Goal: Task Accomplishment & Management: Complete application form

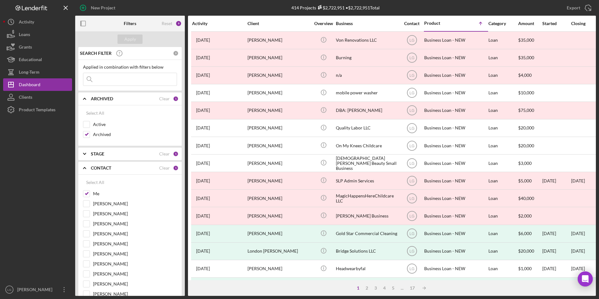
scroll to position [199, 0]
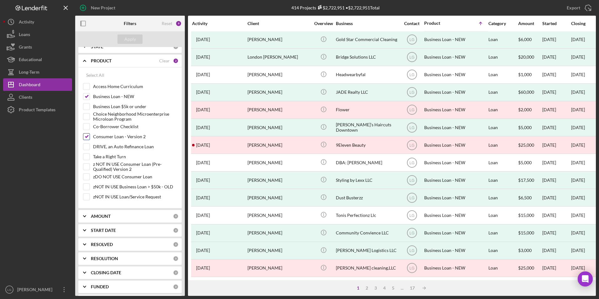
click at [86, 134] on input "Consumer Loan - Version 2" at bounding box center [86, 137] width 6 height 6
checkbox input "false"
click at [127, 38] on div "Apply" at bounding box center [130, 38] width 12 height 9
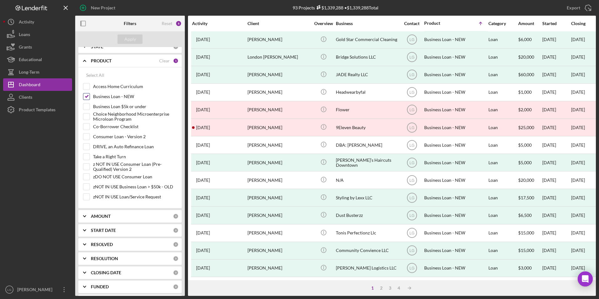
click at [86, 97] on input "Business Loan - NEW" at bounding box center [86, 96] width 6 height 6
checkbox input "false"
click at [128, 37] on div "Apply" at bounding box center [130, 38] width 12 height 9
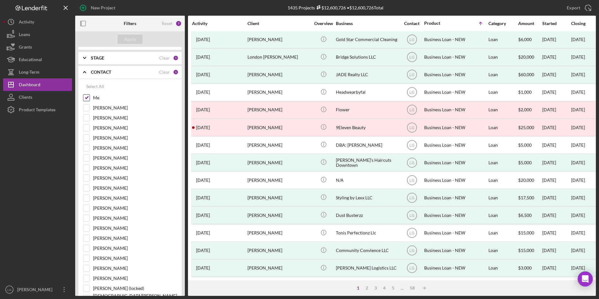
scroll to position [0, 0]
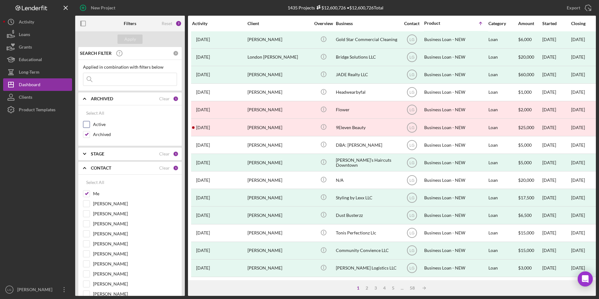
click at [83, 123] on input "Active" at bounding box center [86, 124] width 6 height 6
checkbox input "true"
click at [86, 135] on input "Archived" at bounding box center [86, 134] width 6 height 6
checkbox input "false"
click at [136, 37] on button "Apply" at bounding box center [130, 38] width 25 height 9
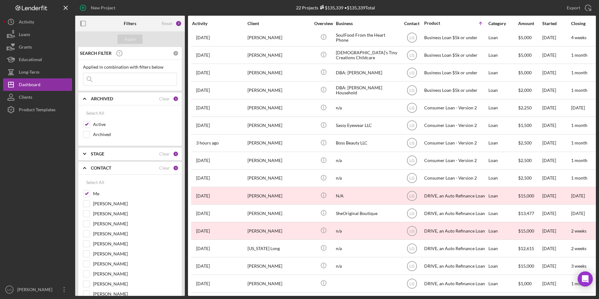
click at [88, 152] on icon "Icon/Expander" at bounding box center [85, 154] width 16 height 16
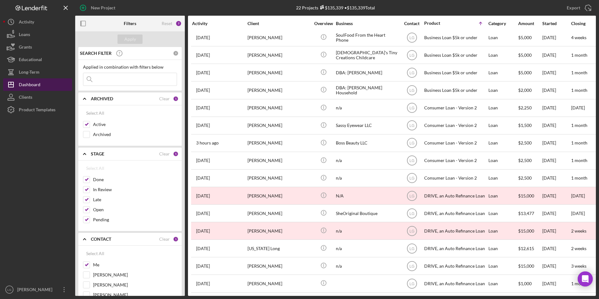
click at [43, 84] on button "Icon/Dashboard Dashboard" at bounding box center [37, 84] width 69 height 13
click at [178, 22] on div "7" at bounding box center [179, 23] width 6 height 6
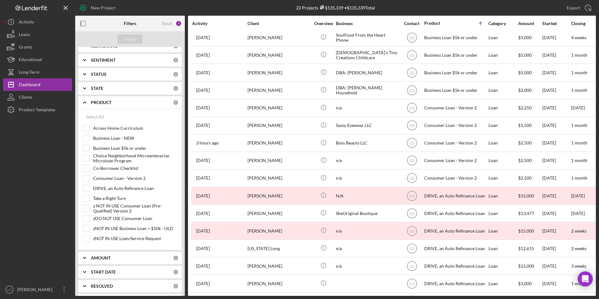
scroll to position [747, 0]
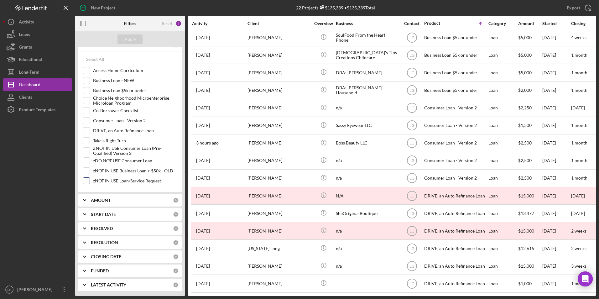
click at [103, 185] on div "zNOT IN USE Loan/Service Request" at bounding box center [130, 182] width 94 height 10
click at [98, 200] on b "AMOUNT" at bounding box center [101, 200] width 20 height 5
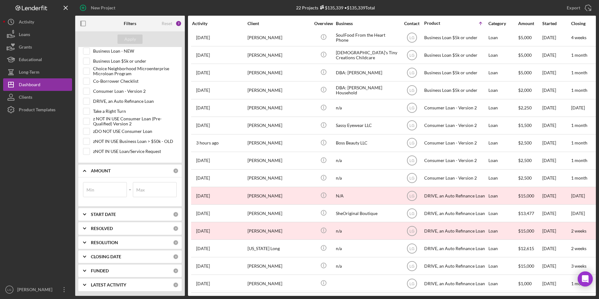
click at [97, 212] on b "START DATE" at bounding box center [103, 214] width 25 height 5
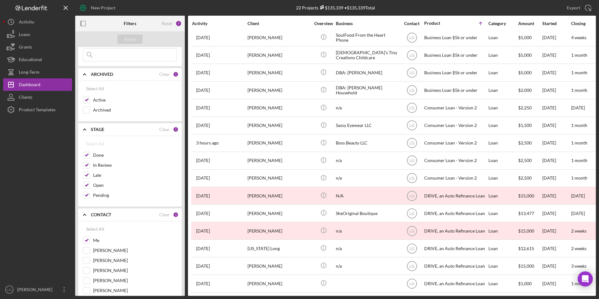
scroll to position [0, 0]
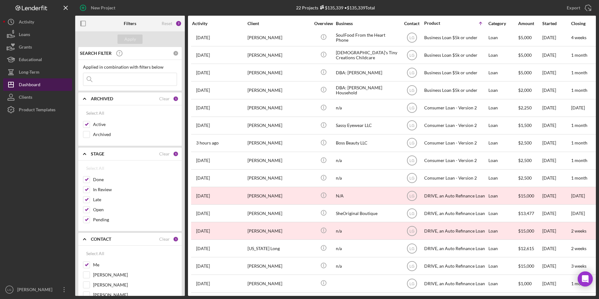
click at [30, 88] on div "Dashboard" at bounding box center [30, 85] width 22 height 14
click at [31, 85] on div "Dashboard" at bounding box center [30, 85] width 22 height 14
click at [29, 86] on div "Dashboard" at bounding box center [30, 85] width 22 height 14
click at [50, 84] on button "Icon/Dashboard Dashboard" at bounding box center [37, 84] width 69 height 13
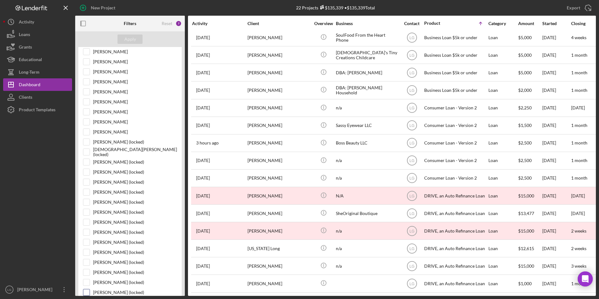
scroll to position [439, 0]
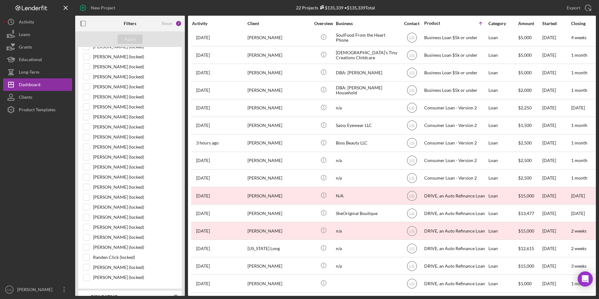
drag, startPoint x: 183, startPoint y: 178, endPoint x: 175, endPoint y: 265, distance: 87.8
click at [175, 268] on div "SEARCH FILTER 0 Applied in combination with filters below Icon/Menu Close Icon/…" at bounding box center [130, 171] width 110 height 249
drag, startPoint x: 175, startPoint y: 265, endPoint x: 186, endPoint y: 183, distance: 82.8
click at [186, 183] on div "Filters Reset 7 Apply SEARCH FILTER 0 Applied in combination with filters below…" at bounding box center [335, 156] width 521 height 280
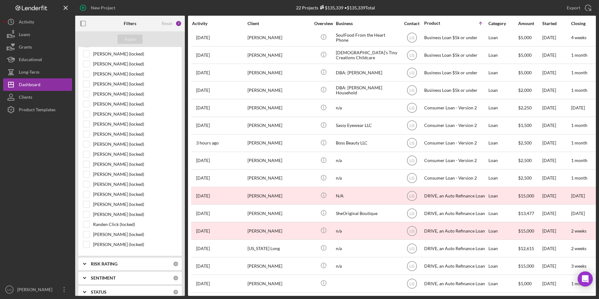
scroll to position [0, 0]
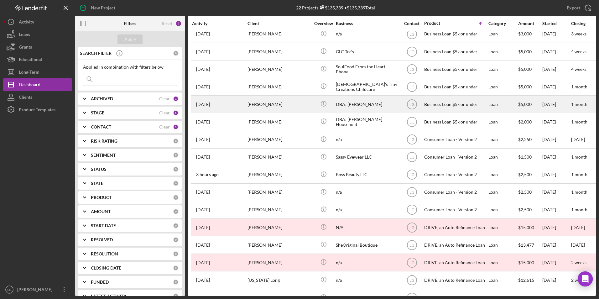
scroll to position [130, 0]
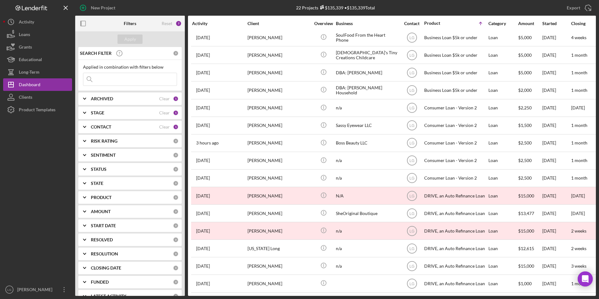
click at [104, 80] on input at bounding box center [129, 79] width 93 height 13
type input "[PERSON_NAME]"
click at [127, 40] on div "Apply" at bounding box center [130, 38] width 12 height 9
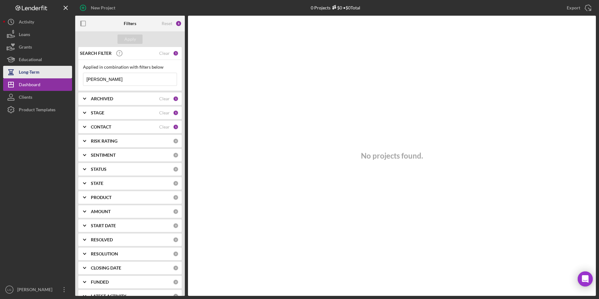
drag, startPoint x: 104, startPoint y: 74, endPoint x: 44, endPoint y: 76, distance: 60.2
click at [44, 76] on div "New Project 0 Projects $0 • $0 Total Export Icon/Export Filters Reset 8 Apply S…" at bounding box center [299, 148] width 593 height 296
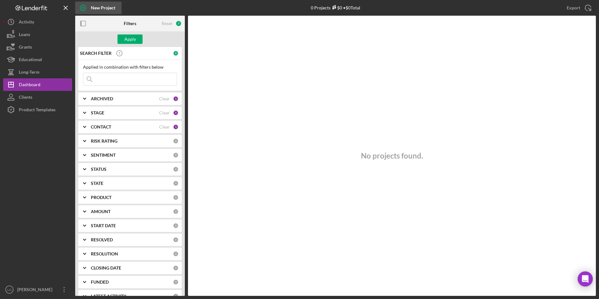
click at [94, 4] on div "New Project" at bounding box center [103, 8] width 24 height 13
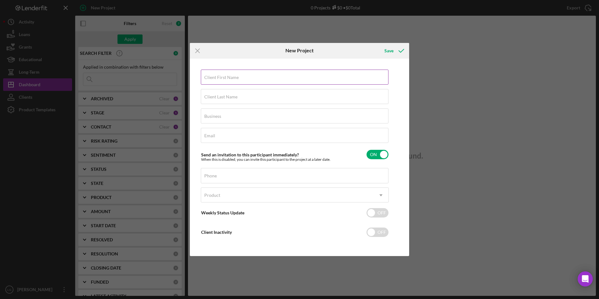
click at [258, 75] on div "Client First Name Required" at bounding box center [295, 78] width 188 height 16
type input "Brinna"
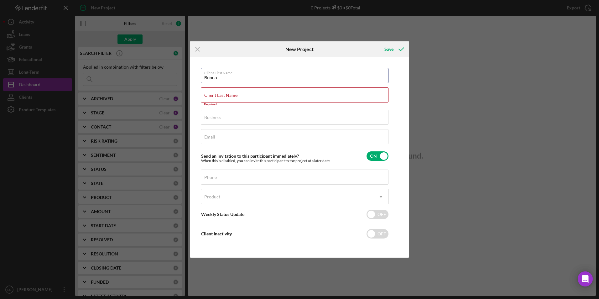
drag, startPoint x: 224, startPoint y: 82, endPoint x: 158, endPoint y: 88, distance: 66.4
click at [158, 88] on div "Icon/Menu Close New Project Save Client First Name Brinna Client Last Name Requ…" at bounding box center [299, 149] width 599 height 299
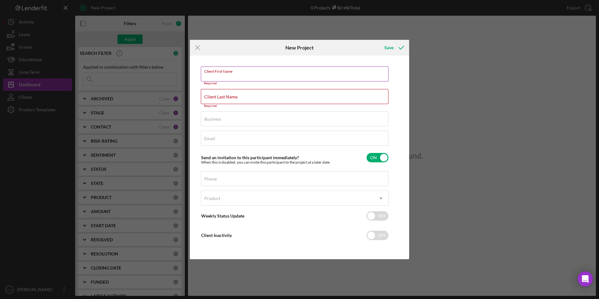
click at [270, 69] on div "Client First Name Required" at bounding box center [295, 75] width 188 height 19
drag, startPoint x: 270, startPoint y: 69, endPoint x: 227, endPoint y: 75, distance: 43.7
click at [227, 75] on label "Client First Name" at bounding box center [221, 74] width 34 height 5
click at [227, 75] on input "Client First Name" at bounding box center [295, 73] width 188 height 15
paste input "Brianna"
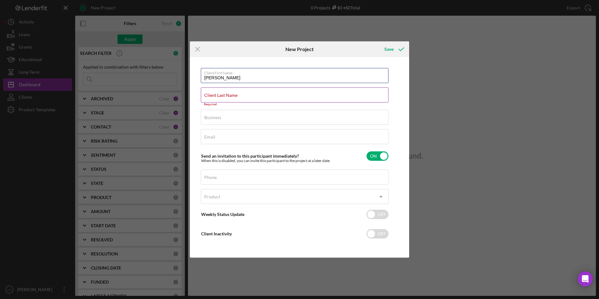
type input "Brianna"
click at [239, 91] on div "Client Last Name Required" at bounding box center [295, 96] width 188 height 19
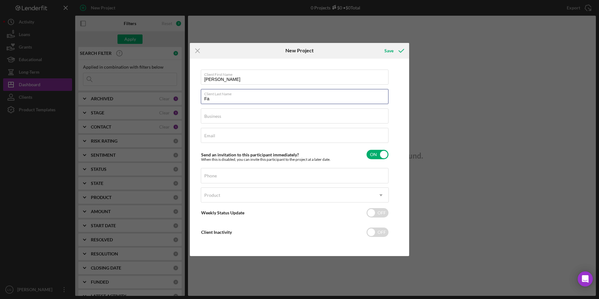
type input "Farrell"
click at [237, 115] on div "Business Required" at bounding box center [295, 116] width 188 height 16
type input "n/a"
type input "bellkev6@gmail.com"
type input "(314) 599-9319"
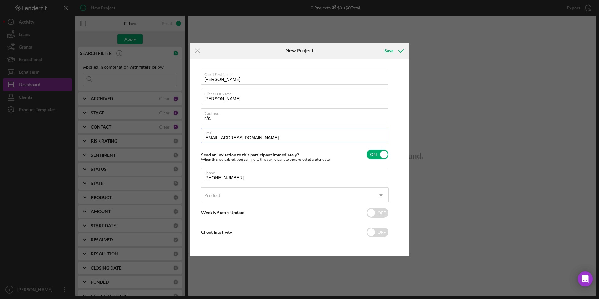
drag, startPoint x: 251, startPoint y: 138, endPoint x: 166, endPoint y: 128, distance: 85.8
click at [166, 129] on div "Icon/Menu Close New Project Save Client First Name Brianna Client Last Name Far…" at bounding box center [299, 149] width 599 height 299
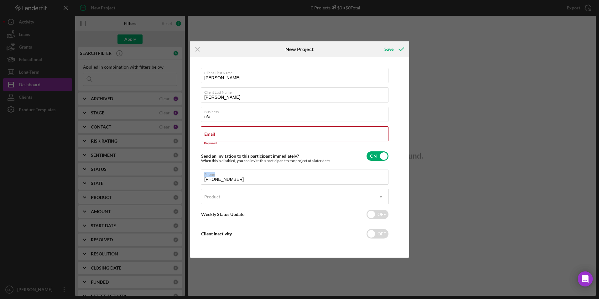
drag, startPoint x: 257, startPoint y: 175, endPoint x: 180, endPoint y: 176, distance: 76.5
click at [180, 176] on div "Icon/Menu Close New Project Save Client First Name Brianna Client Last Name Far…" at bounding box center [299, 149] width 599 height 299
drag, startPoint x: 242, startPoint y: 181, endPoint x: 187, endPoint y: 177, distance: 54.4
click at [187, 177] on div "Icon/Menu Close New Project Save Client First Name Brianna Client Last Name Far…" at bounding box center [299, 149] width 599 height 299
drag, startPoint x: 208, startPoint y: 137, endPoint x: 208, endPoint y: 133, distance: 4.1
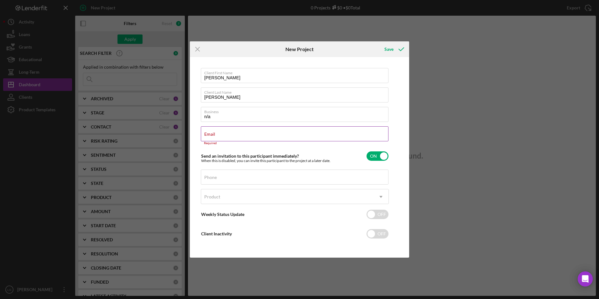
click at [208, 137] on input "Email" at bounding box center [295, 133] width 188 height 15
drag, startPoint x: 208, startPoint y: 133, endPoint x: 225, endPoint y: 130, distance: 17.2
click at [225, 130] on div "Email Required" at bounding box center [295, 135] width 188 height 19
drag, startPoint x: 225, startPoint y: 130, endPoint x: 207, endPoint y: 135, distance: 17.9
click at [207, 135] on label "Email" at bounding box center [209, 134] width 11 height 5
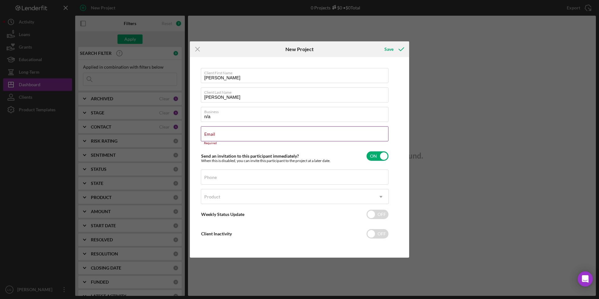
click at [207, 135] on input "Email" at bounding box center [295, 133] width 188 height 15
paste input "brianna6@sbcglobal.net"
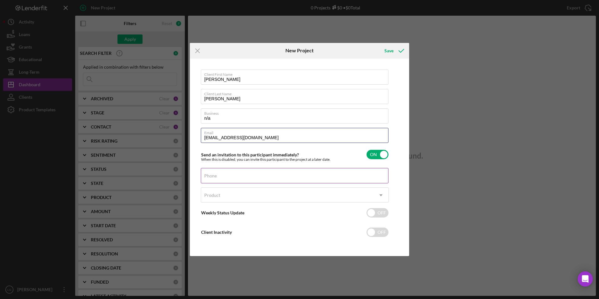
type input "brianna6@sbcglobal.net"
click at [218, 174] on div "Phone" at bounding box center [295, 176] width 188 height 16
click at [234, 176] on div "Phone" at bounding box center [295, 176] width 188 height 16
paste input "(314) 657-7341"
type input "(314) 657-7341"
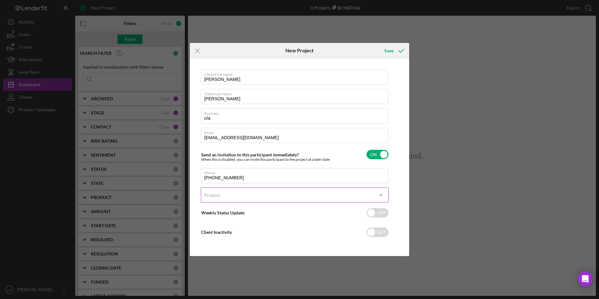
click at [234, 188] on div "Product" at bounding box center [287, 195] width 172 height 14
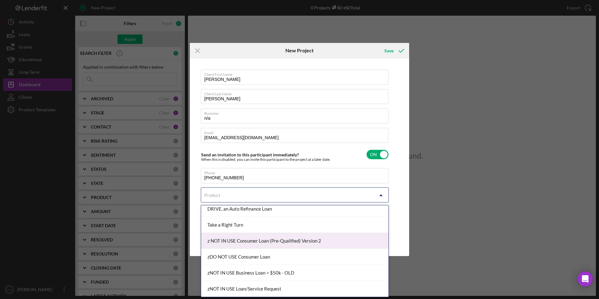
scroll to position [54, 0]
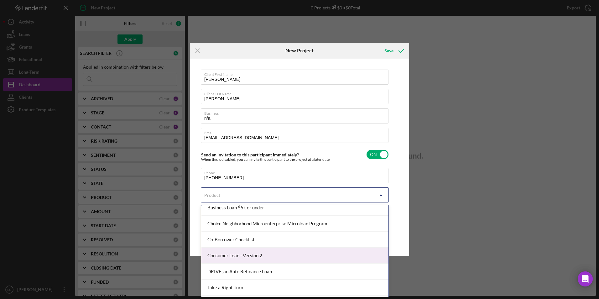
click at [218, 252] on div "Consumer Loan - Version 2" at bounding box center [294, 256] width 187 height 16
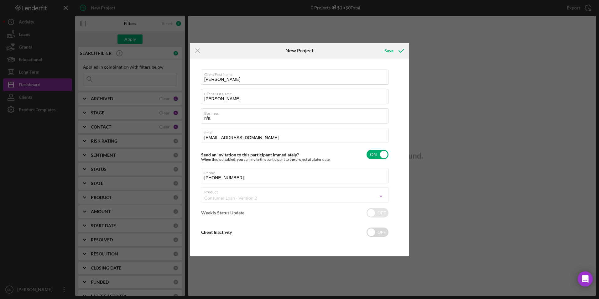
checkbox input "true"
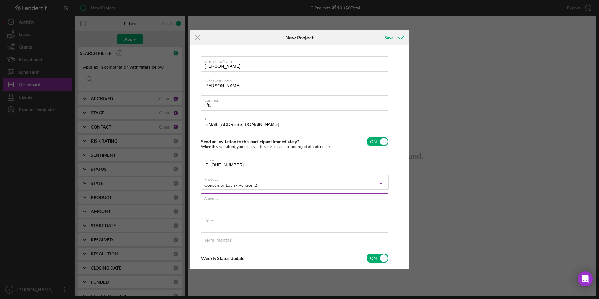
click at [229, 200] on div "Amount" at bounding box center [295, 201] width 188 height 16
type input "$2"
type textarea "Thank you for your application to Justine PETERSEN! Please login to see what we…"
type input "$22"
type textarea "Thank you for your application to Justine PETERSEN! Please login to see what we…"
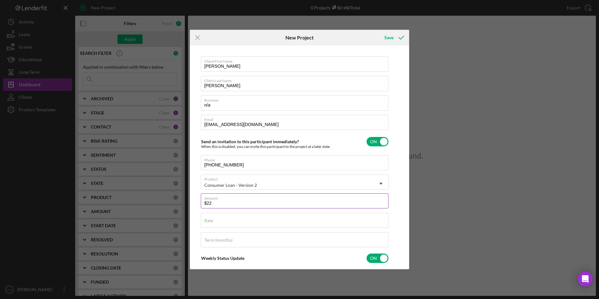
type input "$225"
type textarea "Thank you for your application to Justine PETERSEN! Please login to see what we…"
type input "$2,250"
type textarea "Thank you for your application to Justine PETERSEN! Please login to see what we…"
type input "$2,250"
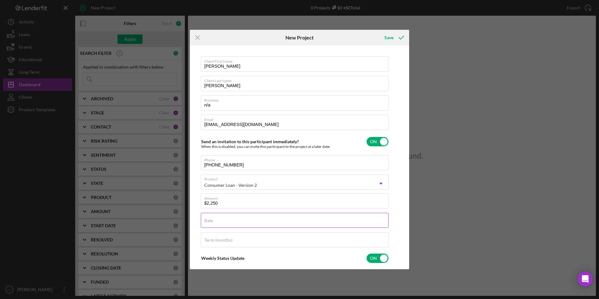
type textarea "Thank you for your application to Justine PETERSEN! Please login to see what we…"
click at [208, 219] on label "Rate" at bounding box center [208, 220] width 9 height 5
click at [208, 219] on input "Rate" at bounding box center [295, 220] width 188 height 15
type input "2%"
type textarea "Thank you for your application to Justine PETERSEN! Please login to see what we…"
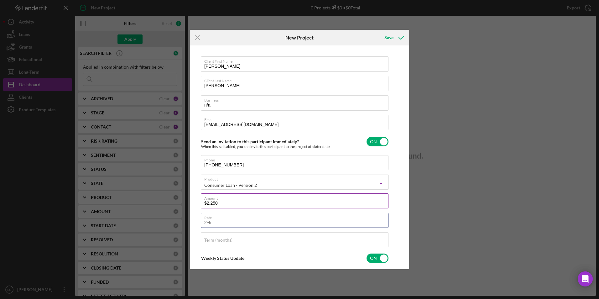
type input "22%"
type textarea "Thank you for your application to Justine PETERSEN! Please login to see what we…"
type input "22.000%"
type textarea "Thank you for your application to Justine PETERSEN! Please login to see what we…"
click at [222, 244] on input "Term (months)" at bounding box center [295, 239] width 188 height 15
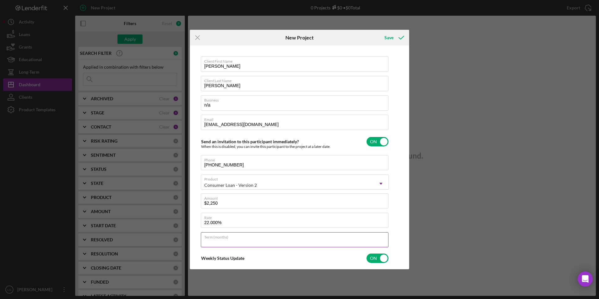
type input "3"
type textarea "Thank you for your application to Justine PETERSEN! Please login to see what we…"
type input "36"
type textarea "Thank you for your application to Justine PETERSEN! Please login to see what we…"
type input "36"
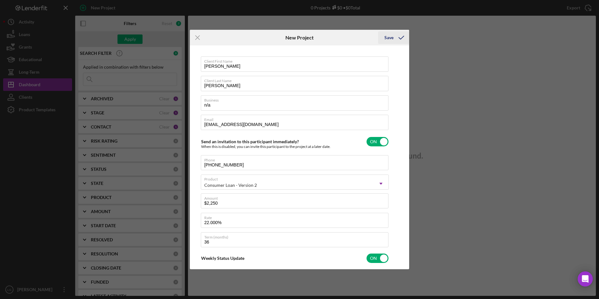
click at [393, 35] on div "Save" at bounding box center [389, 37] width 9 height 13
type textarea "Thank you for your application to Justine PETERSEN! Please login to see what we…"
checkbox input "false"
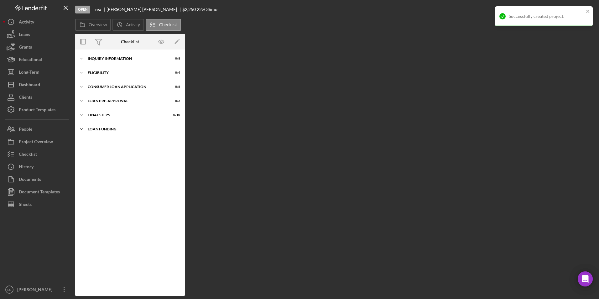
click at [102, 129] on div "Loan Funding" at bounding box center [132, 129] width 89 height 4
click at [99, 119] on div "Icon/Expander FINAL STEPS 0 / 10" at bounding box center [130, 115] width 110 height 13
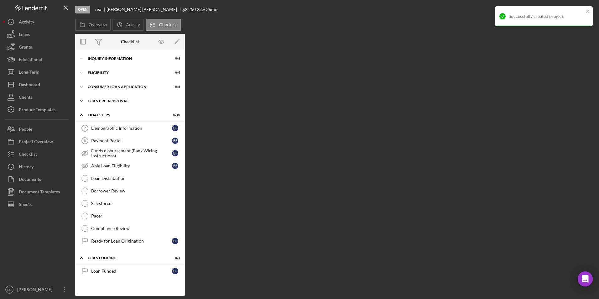
click at [95, 99] on div "Loan Pre-Approval" at bounding box center [132, 101] width 89 height 4
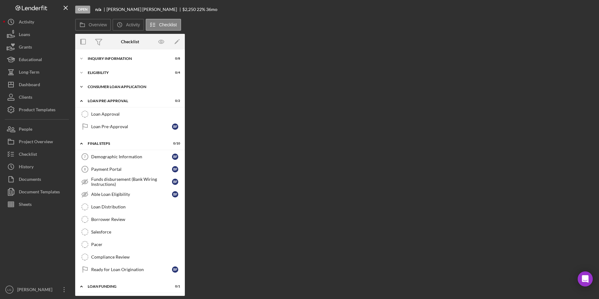
click at [94, 85] on div "Consumer Loan Application" at bounding box center [132, 87] width 89 height 4
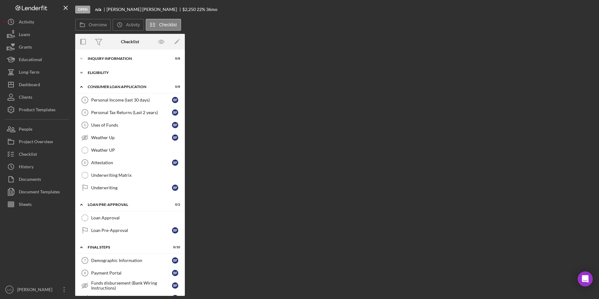
click at [94, 72] on div "Eligibility" at bounding box center [132, 73] width 89 height 4
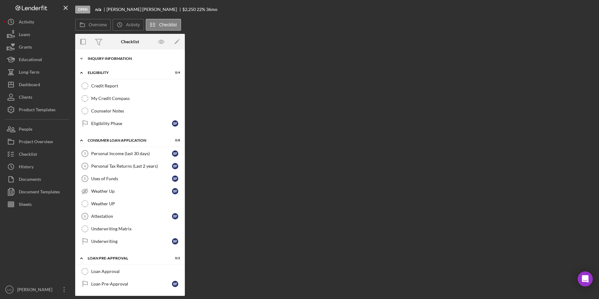
click at [96, 55] on div "Icon/Expander Inquiry Information 0 / 8" at bounding box center [130, 58] width 110 height 13
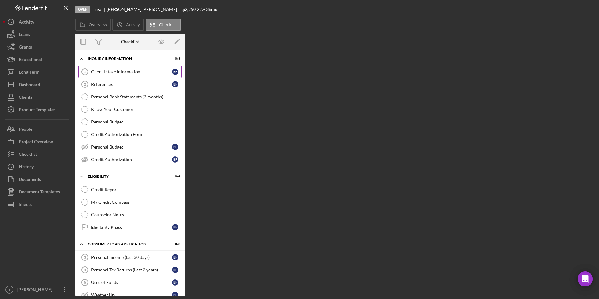
click at [128, 70] on div "Client Intake Information" at bounding box center [131, 71] width 81 height 5
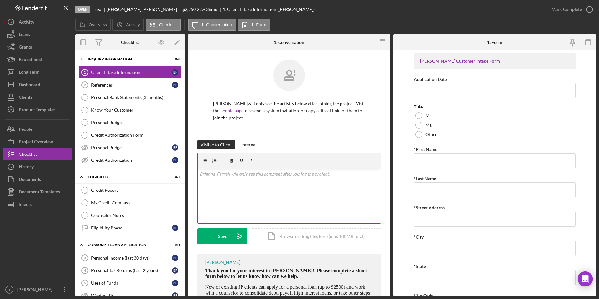
scroll to position [41, 0]
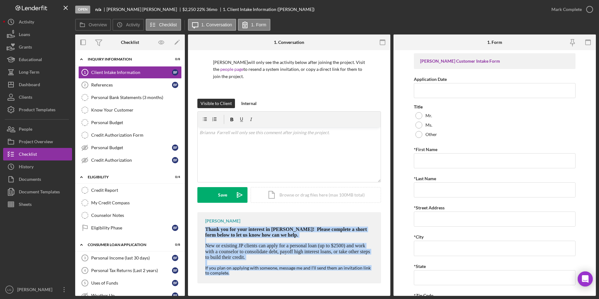
drag, startPoint x: 204, startPoint y: 228, endPoint x: 301, endPoint y: 286, distance: 113.0
click at [301, 286] on div "Brianna Farrell will only see the activity below after joining the project. Vis…" at bounding box center [289, 152] width 202 height 287
drag, startPoint x: 301, startPoint y: 286, endPoint x: 282, endPoint y: 229, distance: 60.1
copy div "Thank you for your interest in Justine PETERSEN! Please complete a short form b…"
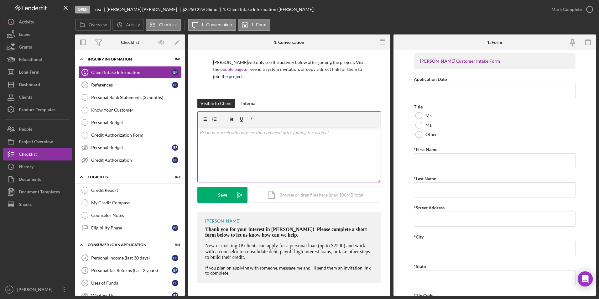
click at [276, 140] on div "v Color teal Color pink Remove color Add row above Add row below Add column bef…" at bounding box center [289, 154] width 183 height 55
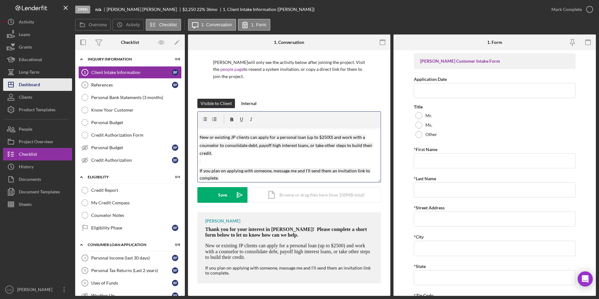
click at [47, 86] on button "Icon/Dashboard Dashboard" at bounding box center [37, 84] width 69 height 13
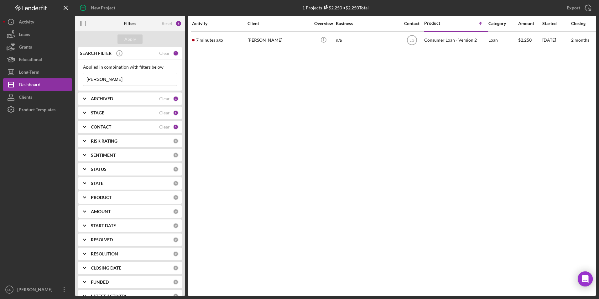
click at [98, 97] on b "ARCHIVED" at bounding box center [102, 98] width 22 height 5
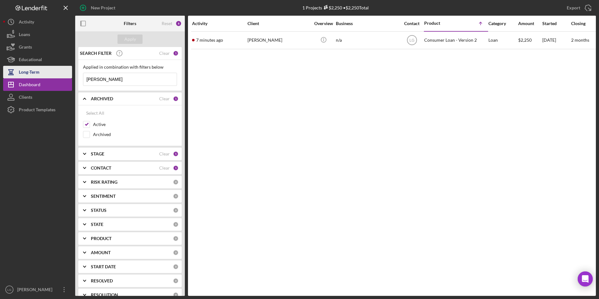
drag, startPoint x: 106, startPoint y: 80, endPoint x: 53, endPoint y: 76, distance: 53.4
click at [43, 79] on div "New Project 1 Projects $2,250 • $2,250 Total farrell Export Icon/Export Filters…" at bounding box center [299, 148] width 593 height 296
click at [134, 43] on div "Apply" at bounding box center [130, 38] width 12 height 9
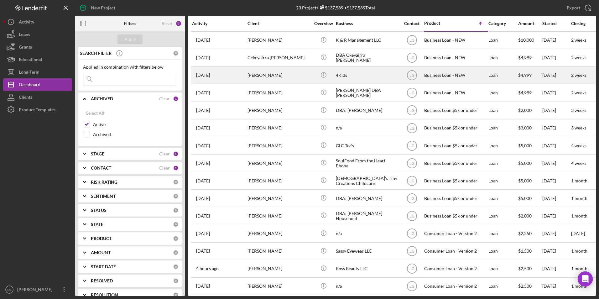
click at [275, 71] on div "[PERSON_NAME]" at bounding box center [279, 75] width 63 height 17
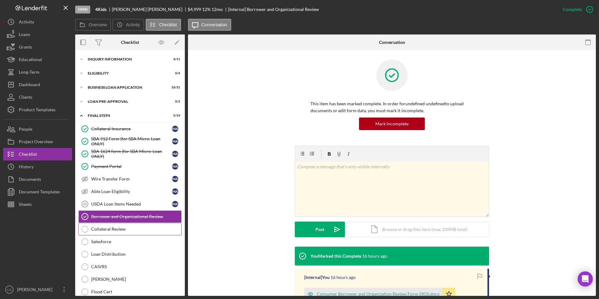
scroll to position [43, 0]
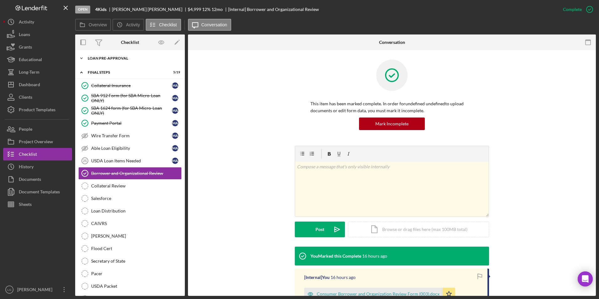
click at [118, 58] on div "LOAN PRE-APPROVAL" at bounding box center [132, 58] width 89 height 4
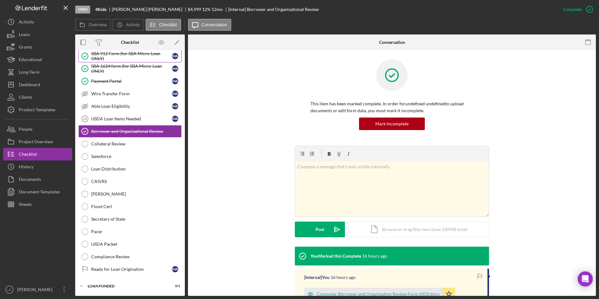
scroll to position [20, 0]
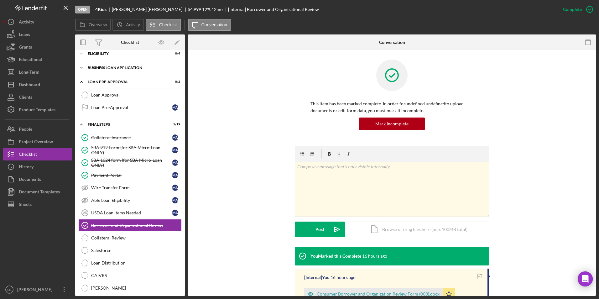
click at [114, 67] on div "BUSINESS LOAN APPLICATION" at bounding box center [132, 68] width 89 height 4
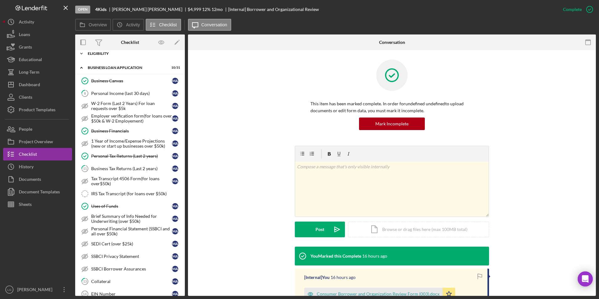
click at [99, 53] on div "ELIGIBILITY" at bounding box center [132, 54] width 89 height 4
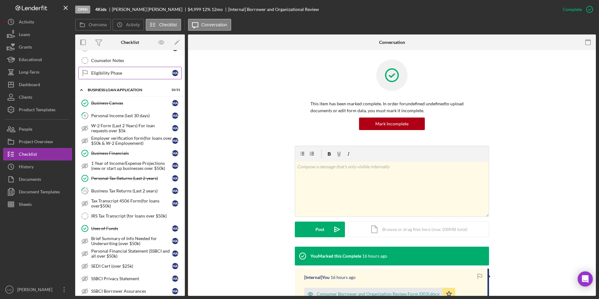
scroll to position [0, 0]
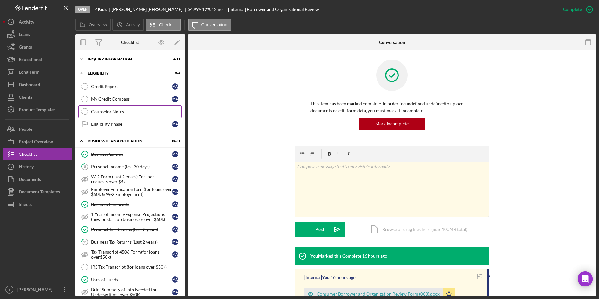
click at [127, 110] on div "Counselor Notes" at bounding box center [136, 111] width 90 height 5
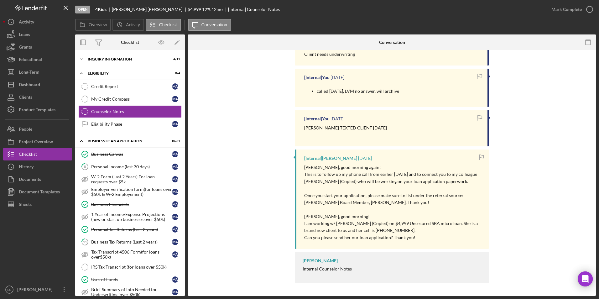
scroll to position [61, 0]
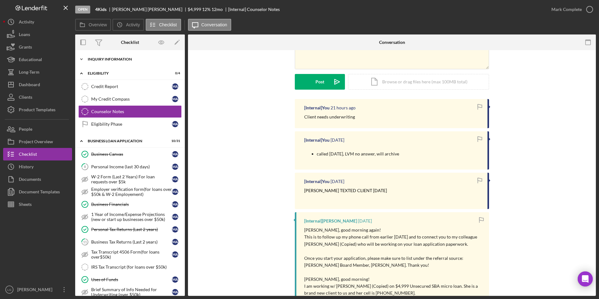
click at [113, 60] on div "INQUIRY INFORMATION" at bounding box center [132, 59] width 89 height 4
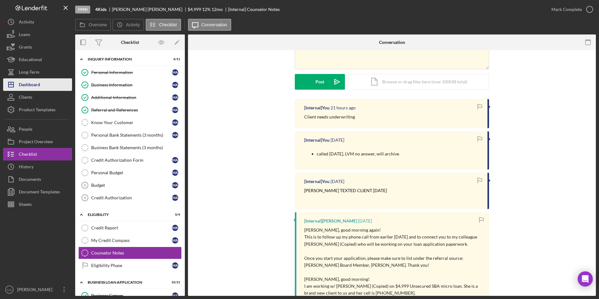
click at [17, 81] on icon "Icon/Dashboard" at bounding box center [11, 85] width 16 height 16
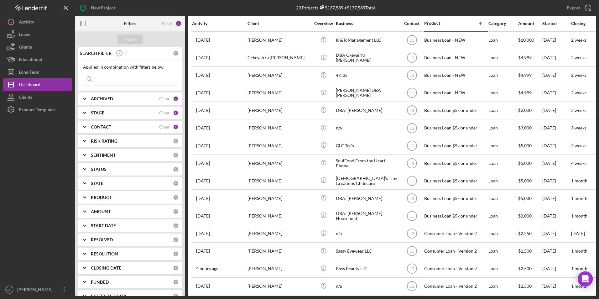
scroll to position [63, 0]
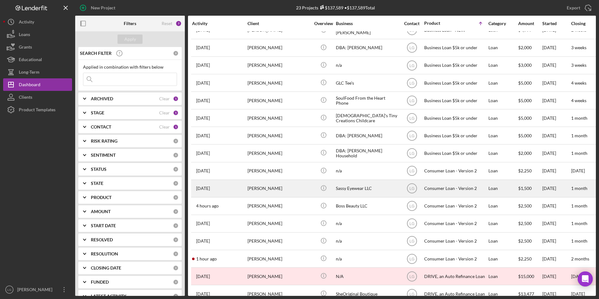
click at [266, 190] on div "[PERSON_NAME]" at bounding box center [279, 188] width 63 height 17
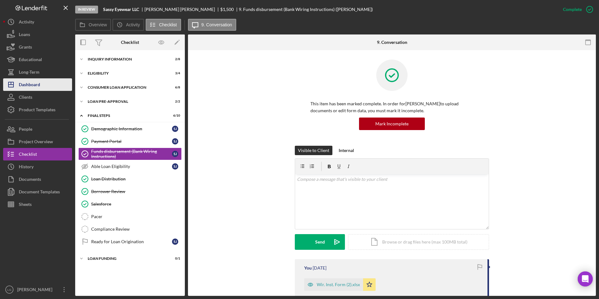
click at [47, 85] on button "Icon/Dashboard Dashboard" at bounding box center [37, 84] width 69 height 13
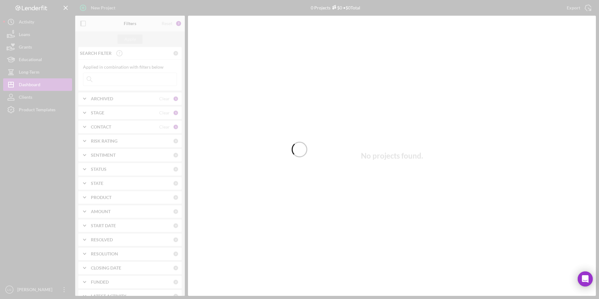
click at [131, 97] on div at bounding box center [299, 149] width 599 height 299
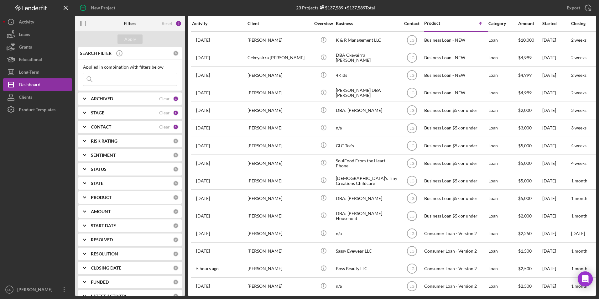
click at [100, 97] on b "ARCHIVED" at bounding box center [102, 98] width 22 height 5
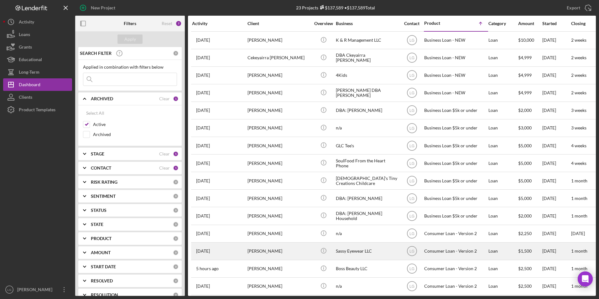
click at [259, 257] on div "[PERSON_NAME]" at bounding box center [279, 251] width 63 height 17
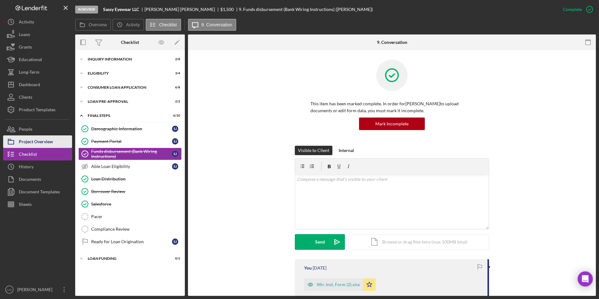
click at [39, 146] on div "Project Overview" at bounding box center [36, 142] width 34 height 14
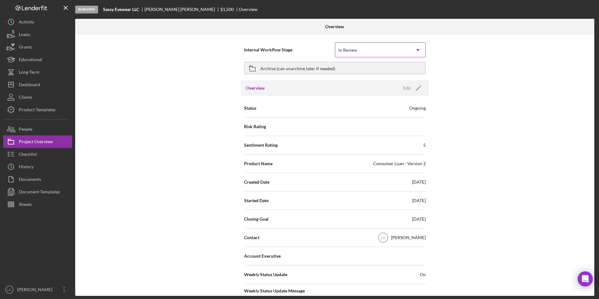
click at [368, 47] on div "In Review" at bounding box center [372, 50] width 75 height 14
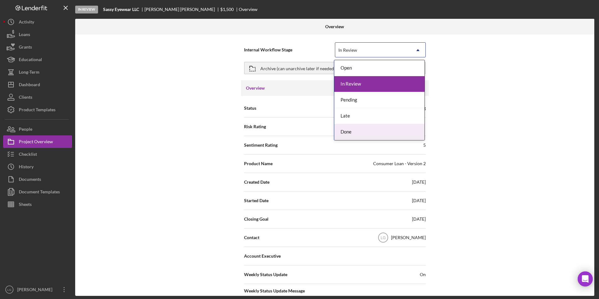
drag, startPoint x: 347, startPoint y: 131, endPoint x: 343, endPoint y: 108, distance: 23.6
click at [347, 128] on div "Done" at bounding box center [379, 132] width 90 height 16
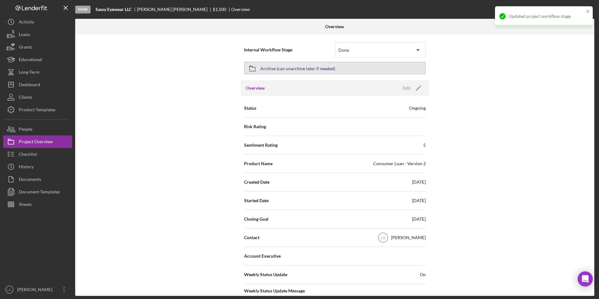
click at [332, 71] on div "Archive (can unarchive later if needed)" at bounding box center [297, 67] width 75 height 11
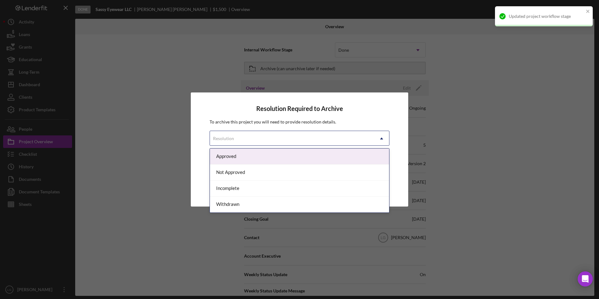
click at [377, 139] on icon "Icon/Dropdown Arrow" at bounding box center [381, 138] width 15 height 15
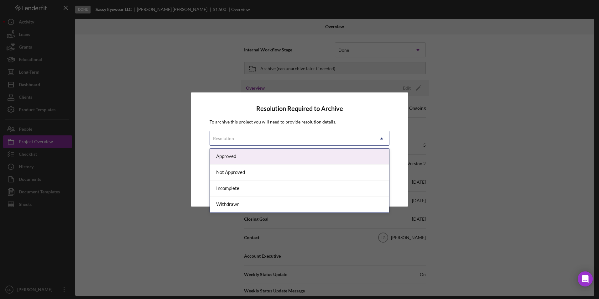
click at [247, 155] on div "Approved" at bounding box center [299, 157] width 179 height 16
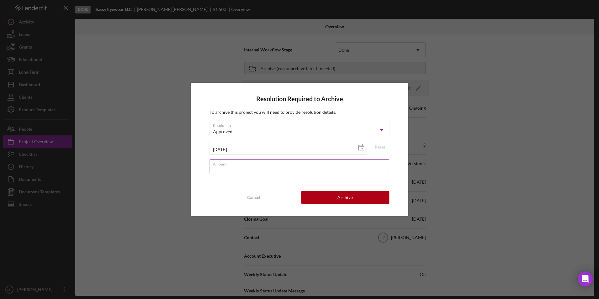
click at [281, 165] on div "Amount" at bounding box center [300, 167] width 180 height 16
type input "$1,500"
click at [344, 202] on div "Archive" at bounding box center [345, 197] width 15 height 13
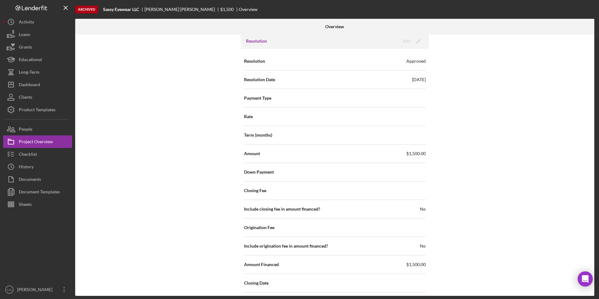
scroll to position [886, 0]
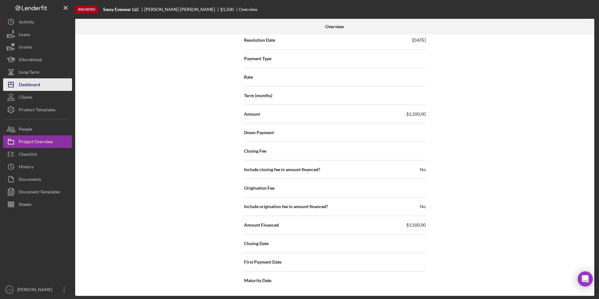
drag, startPoint x: 36, startPoint y: 85, endPoint x: 40, endPoint y: 85, distance: 4.1
click at [36, 85] on div "Dashboard" at bounding box center [29, 85] width 21 height 14
